Goal: Information Seeking & Learning: Compare options

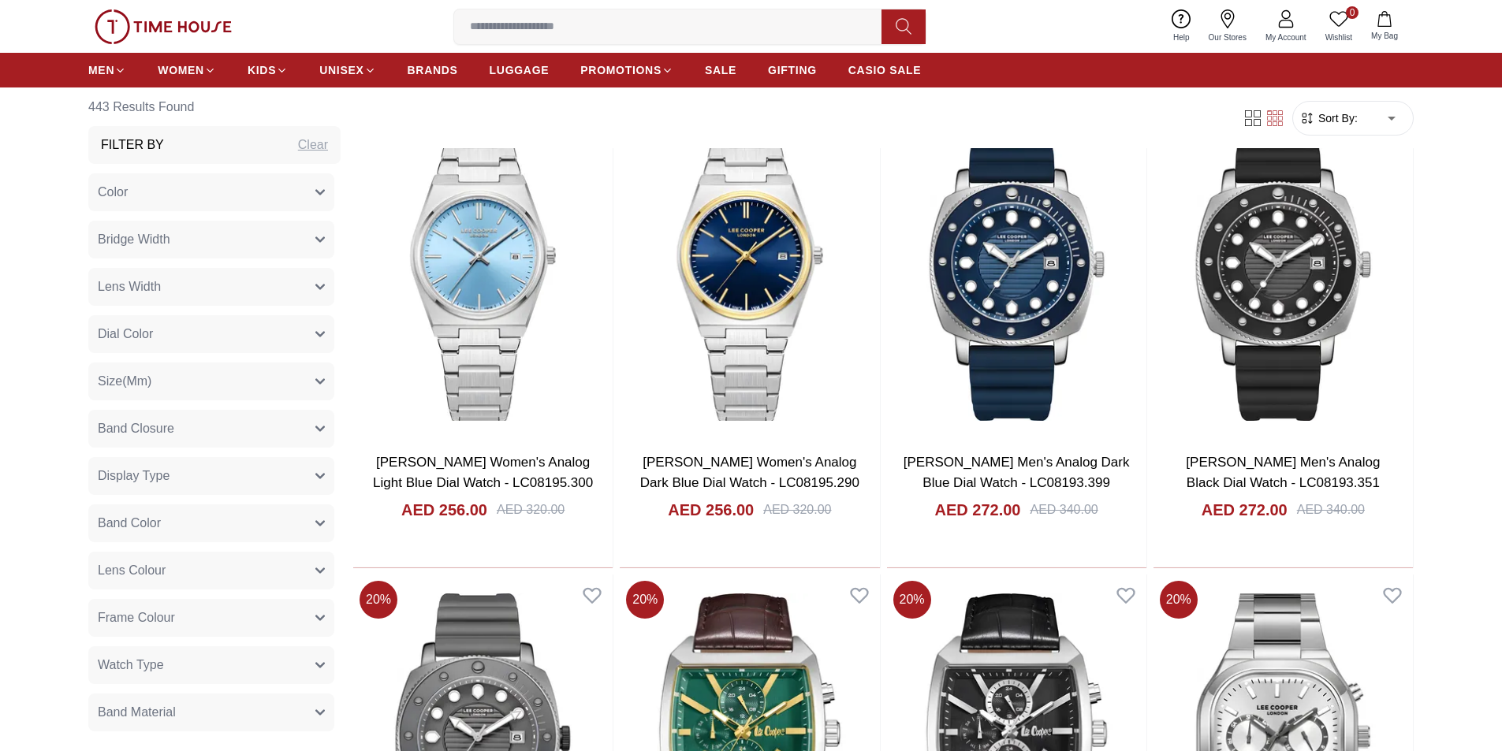
scroll to position [867, 0]
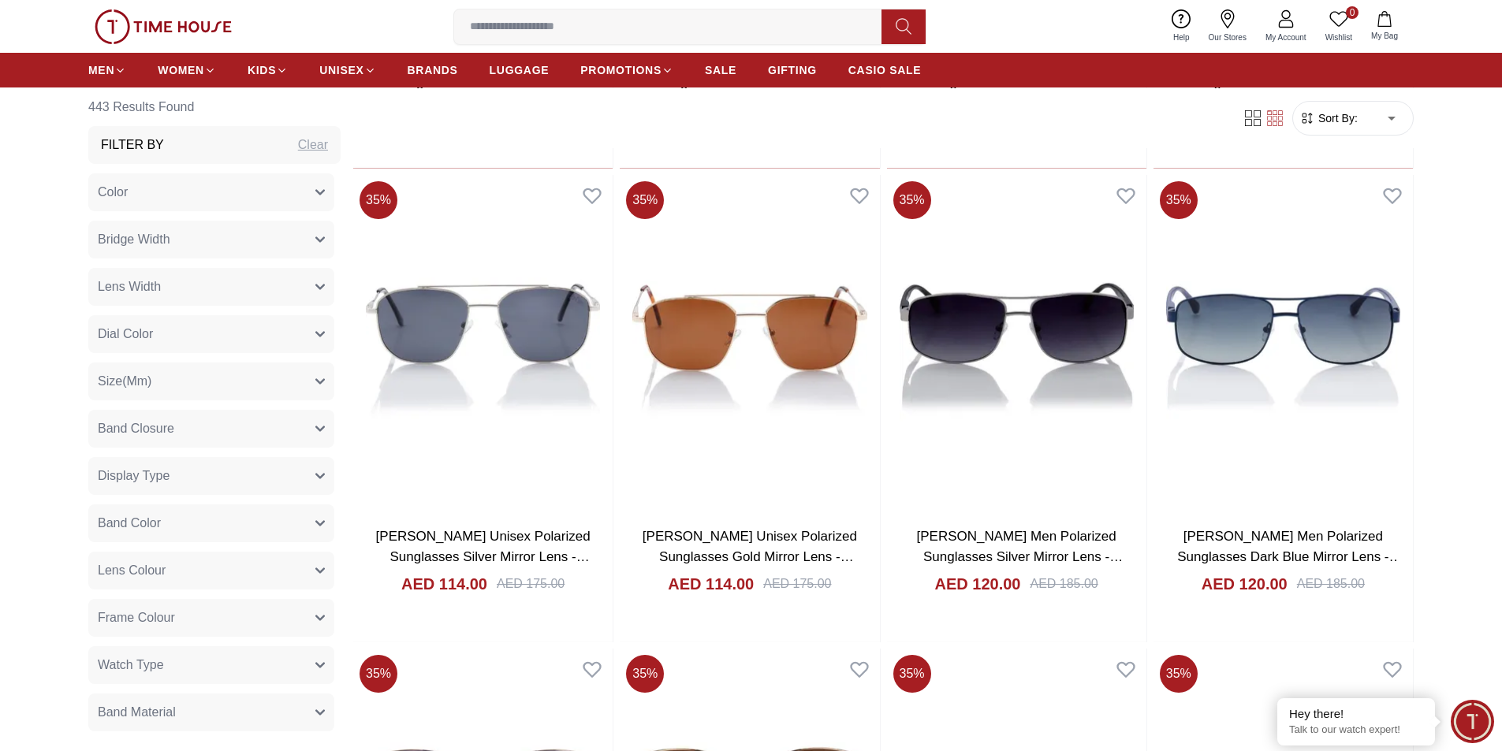
scroll to position [20975, 0]
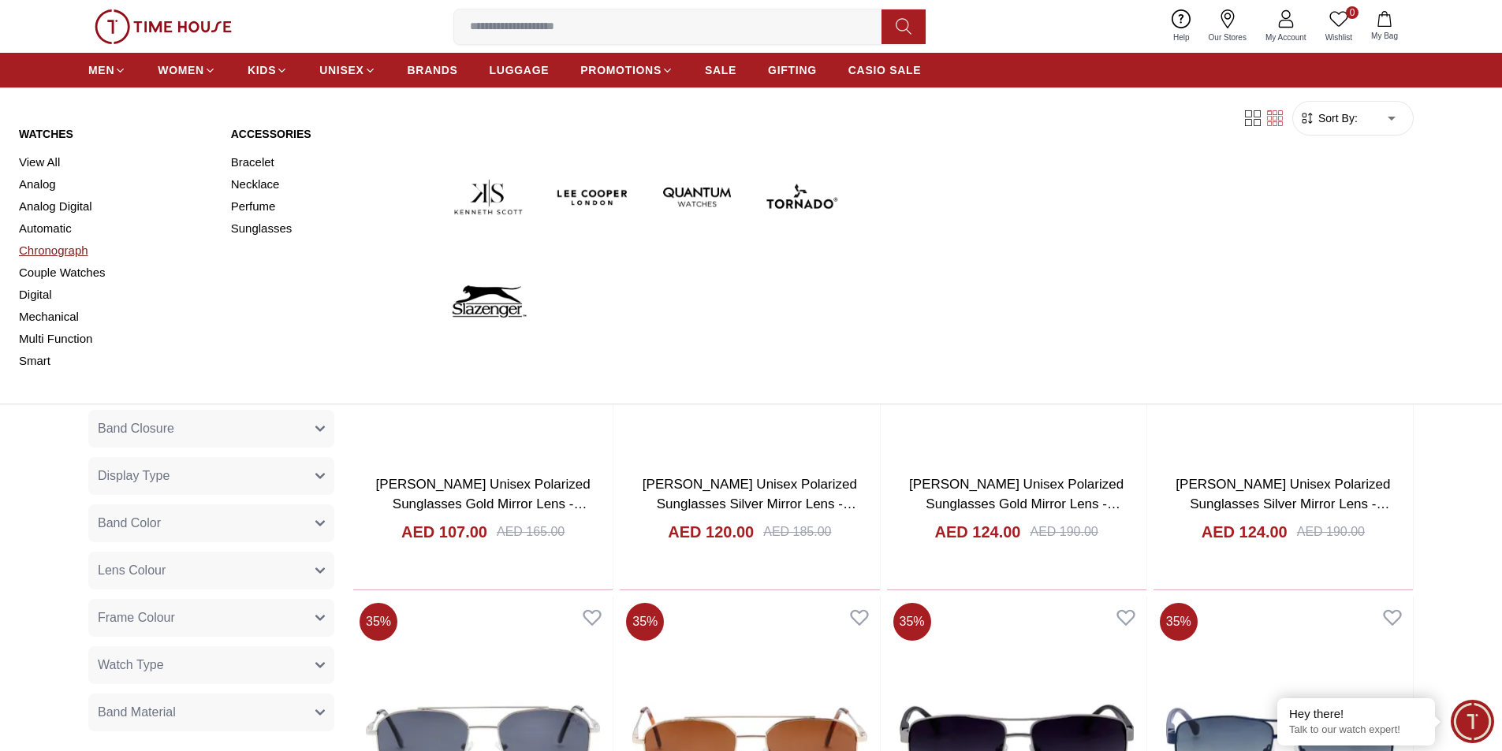
click at [42, 246] on link "Chronograph" at bounding box center [115, 251] width 193 height 22
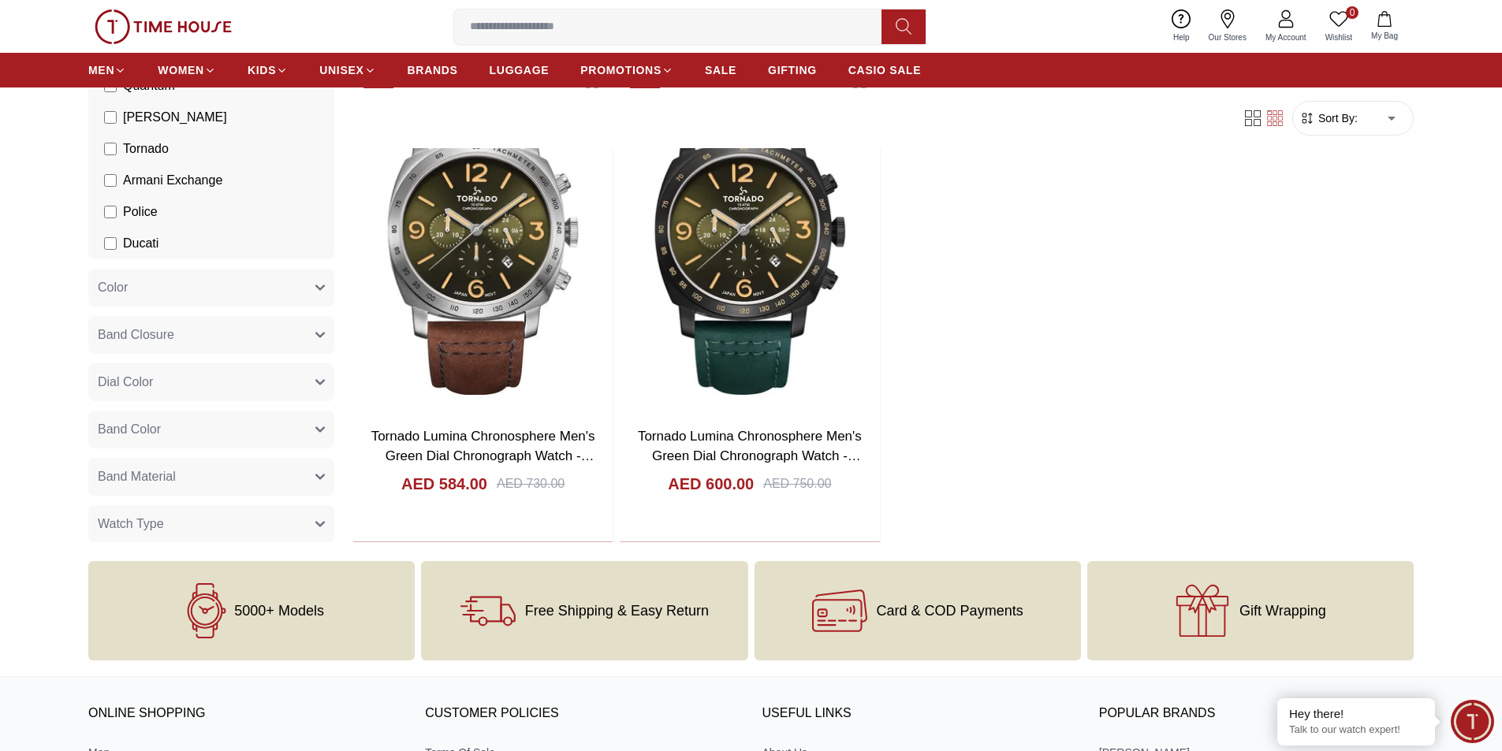
scroll to position [11274, 0]
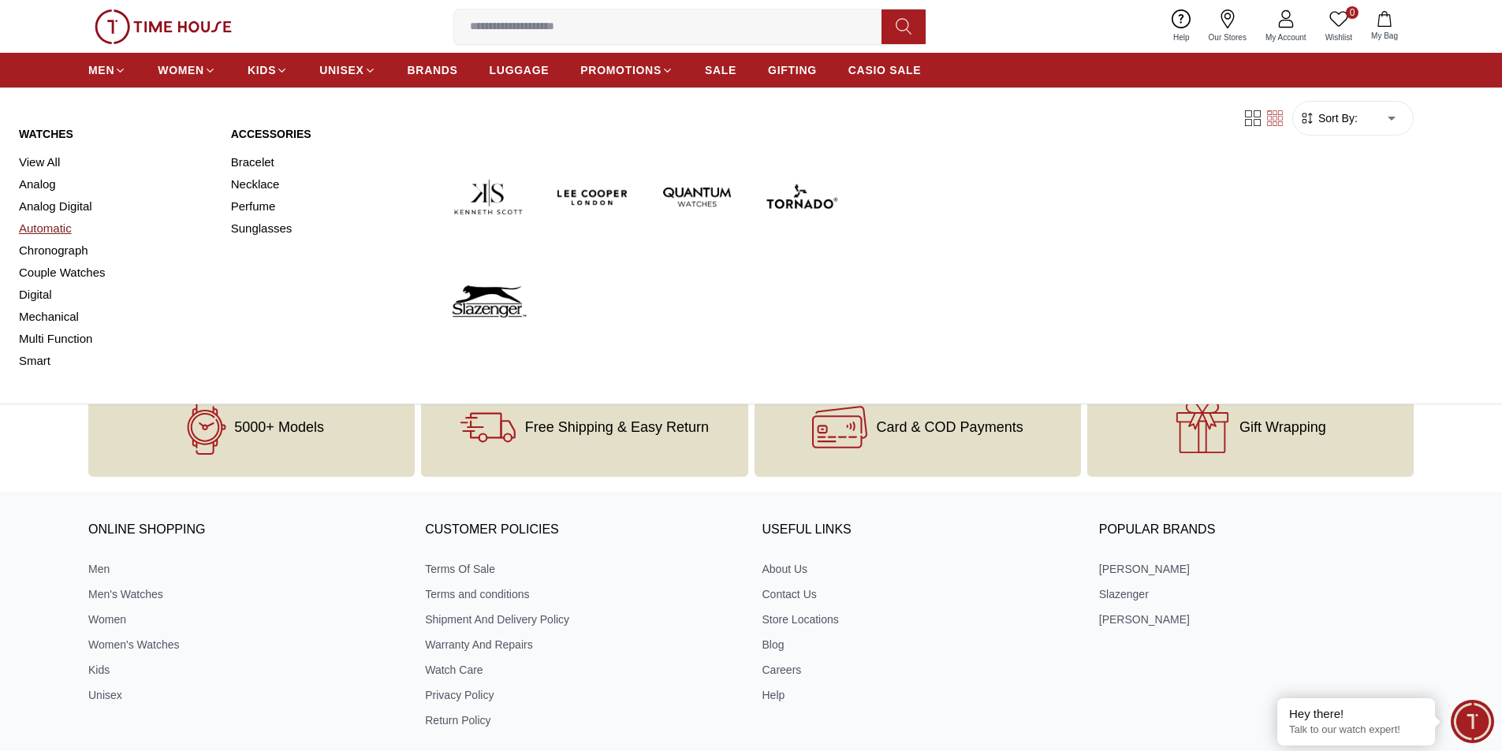
click at [36, 220] on link "Automatic" at bounding box center [115, 229] width 193 height 22
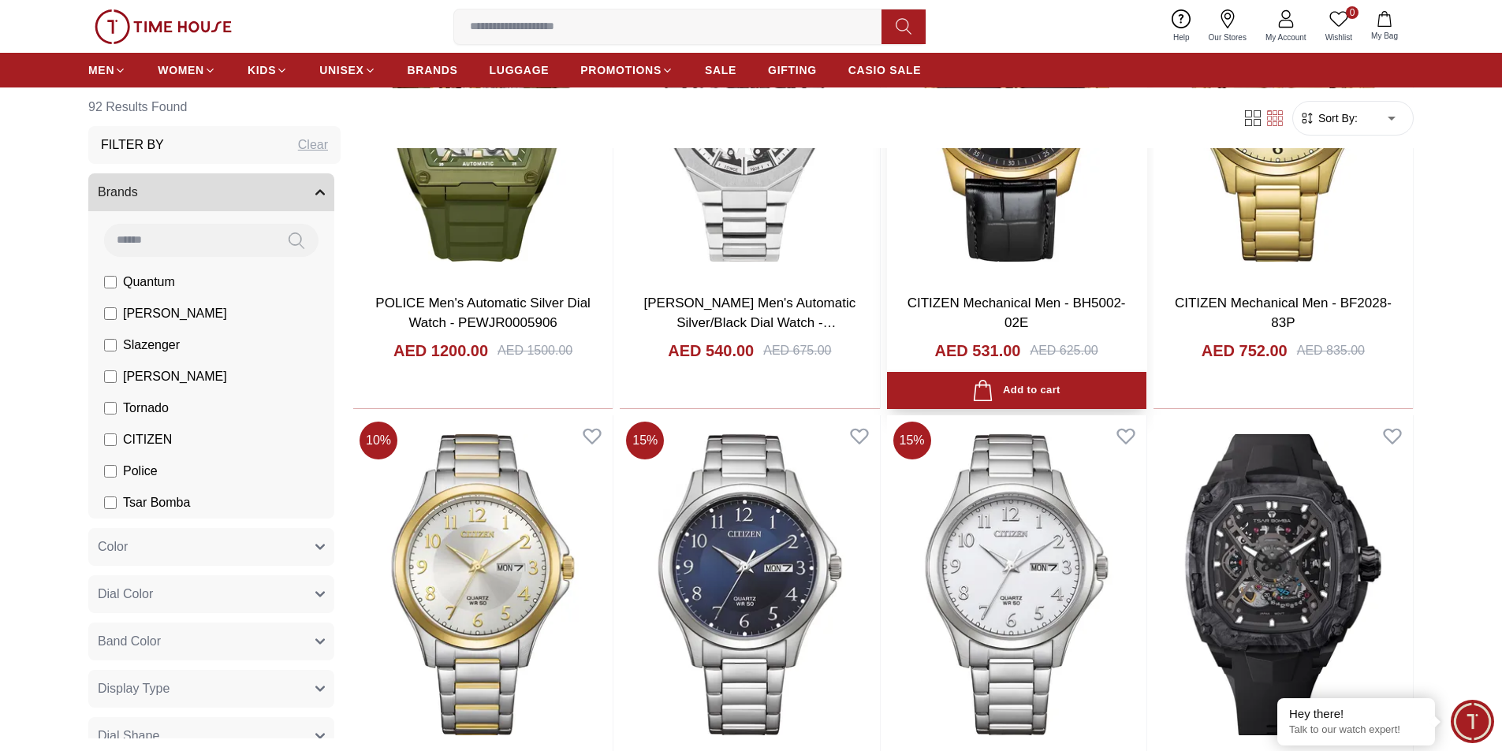
scroll to position [1104, 0]
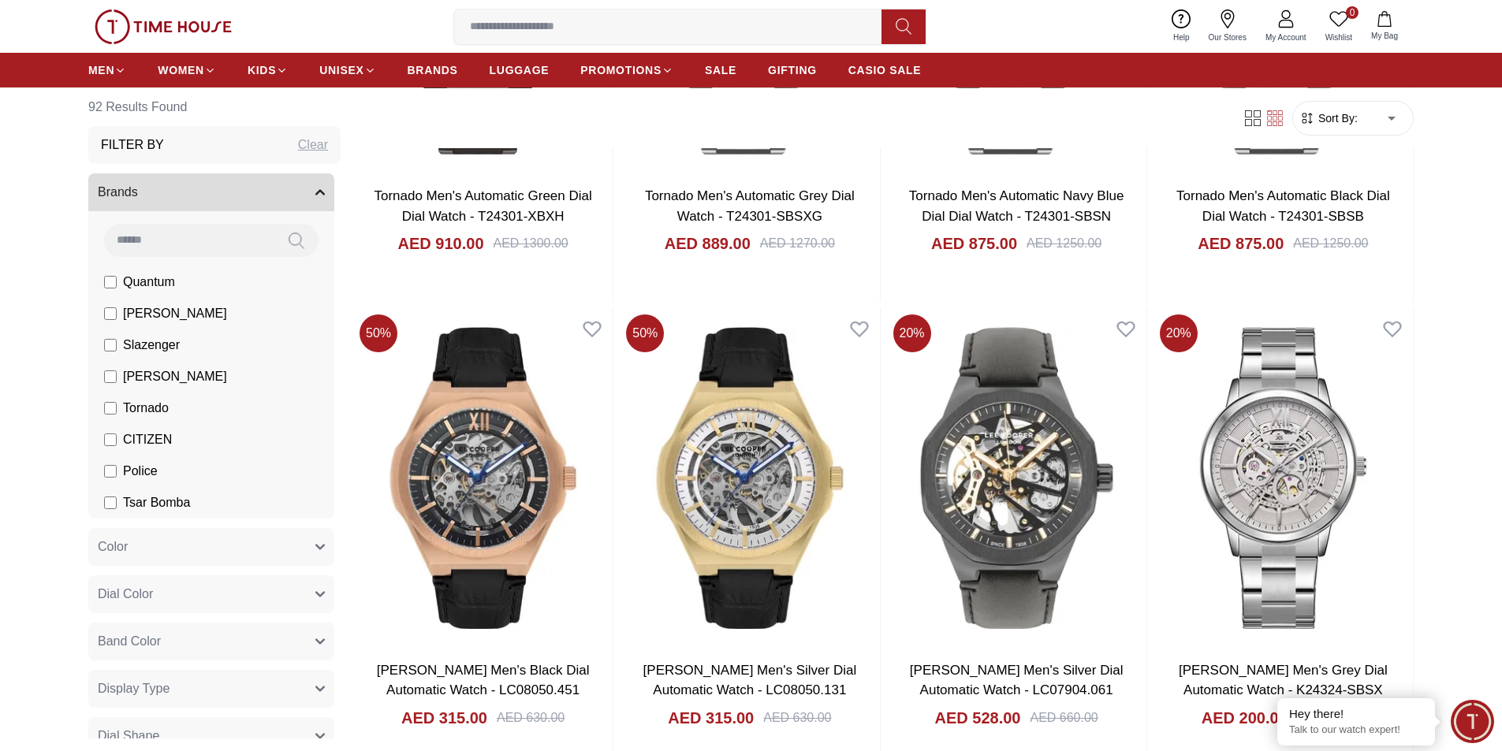
scroll to position [8514, 0]
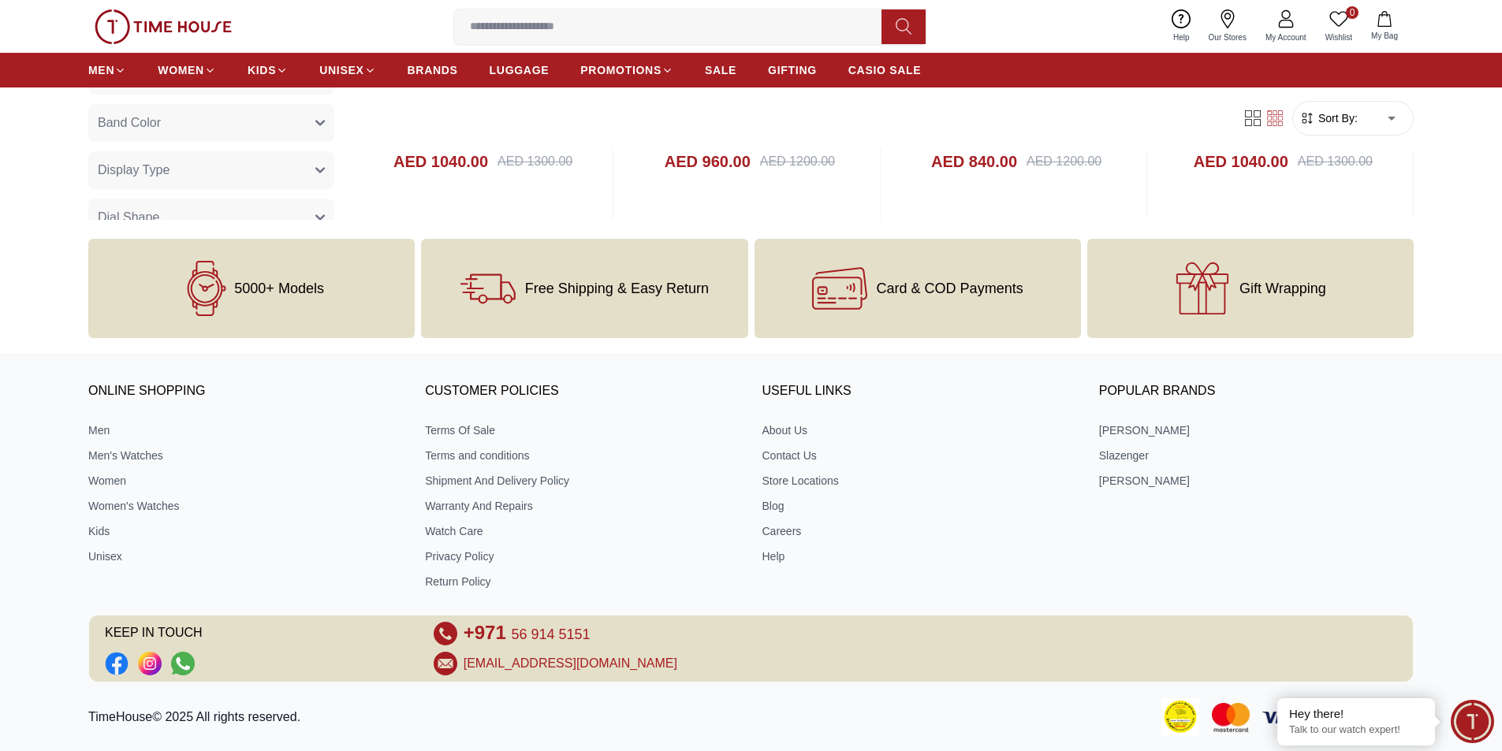
scroll to position [11010, 0]
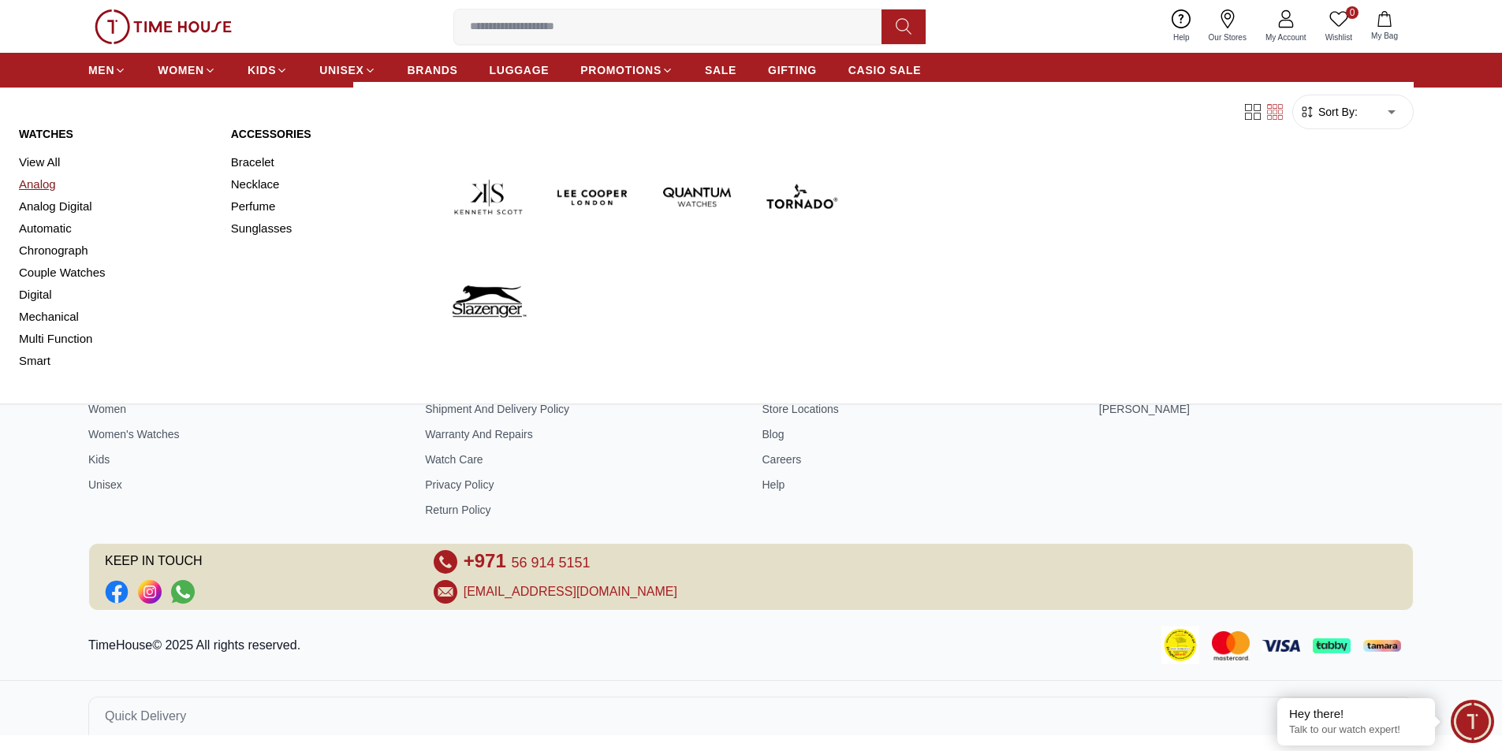
click at [55, 184] on link "Analog" at bounding box center [115, 184] width 193 height 22
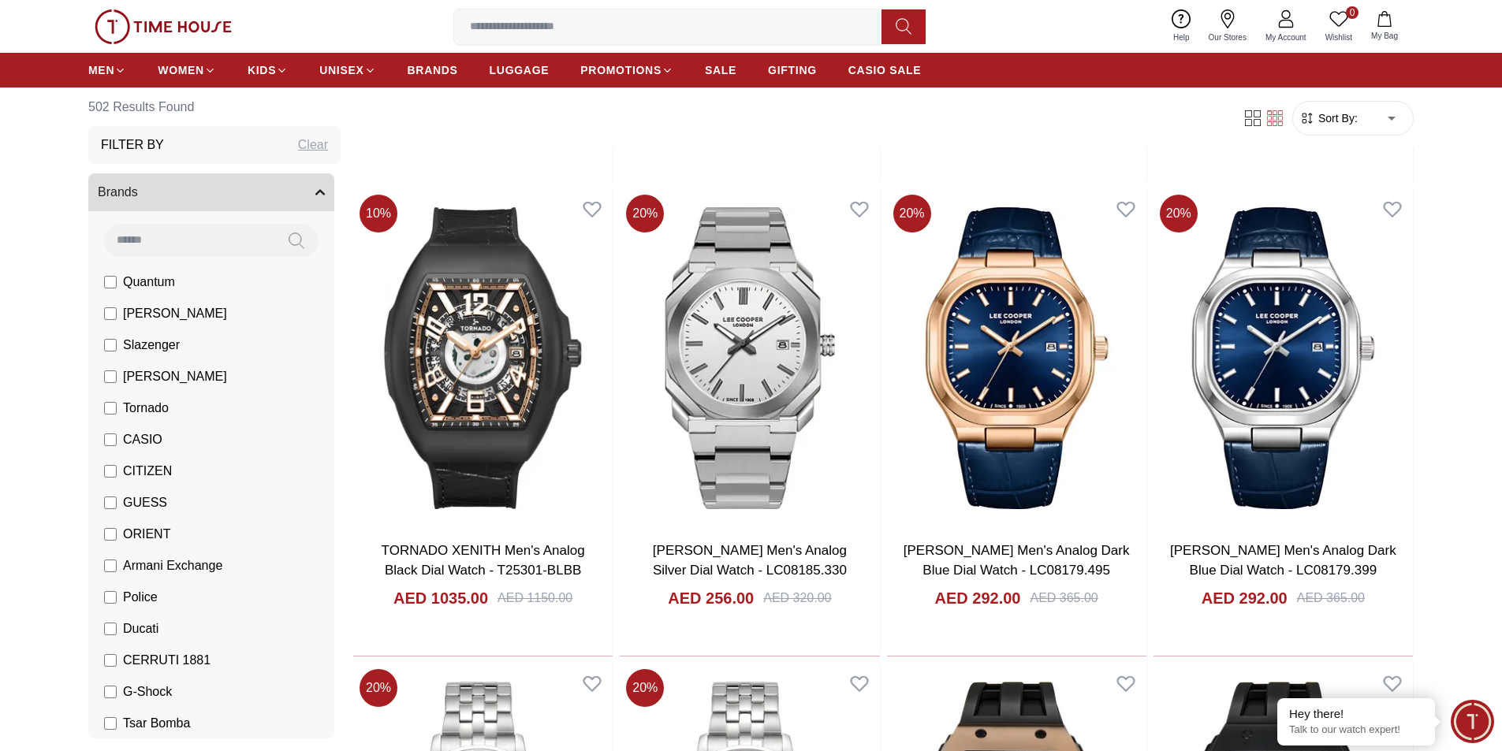
scroll to position [1498, 0]
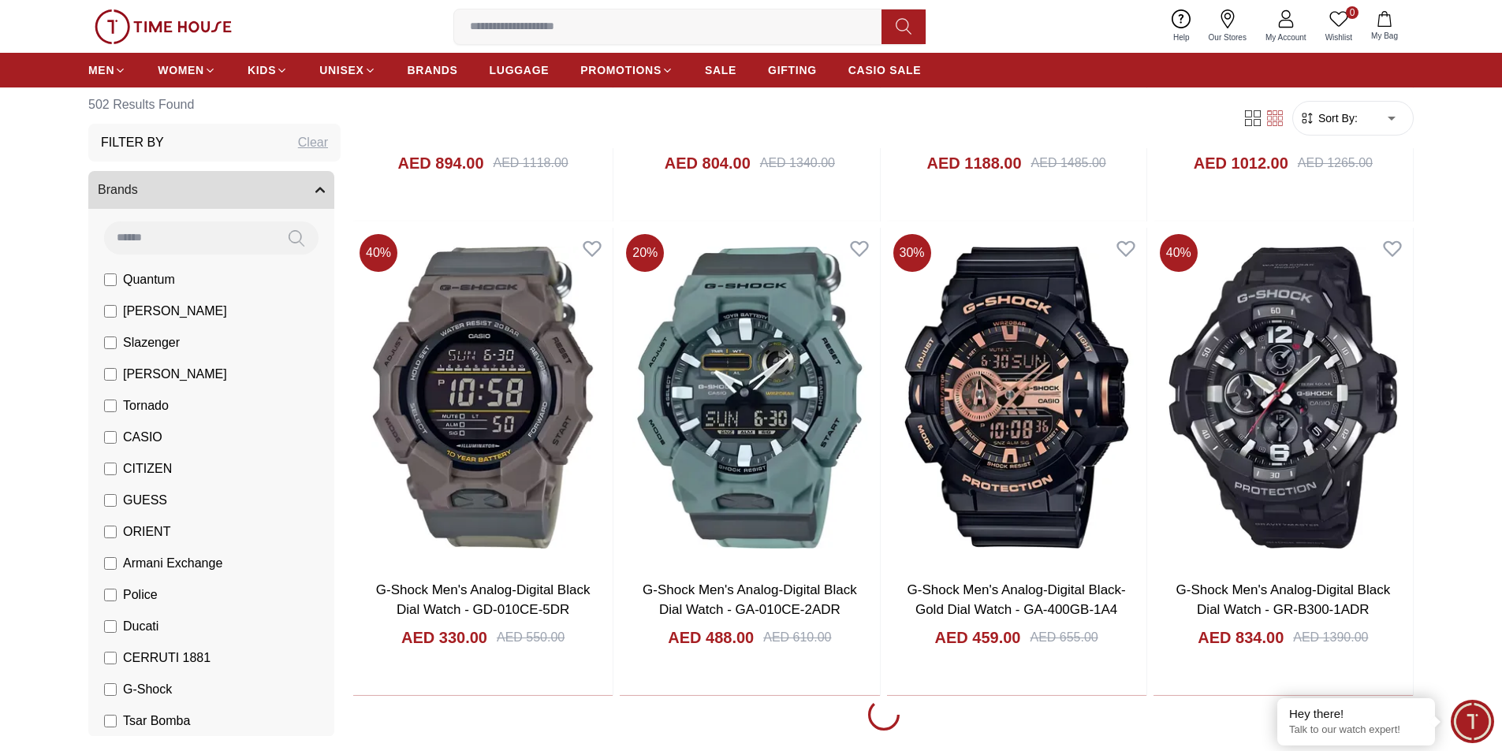
scroll to position [7095, 0]
